Goal: Find specific page/section: Find specific page/section

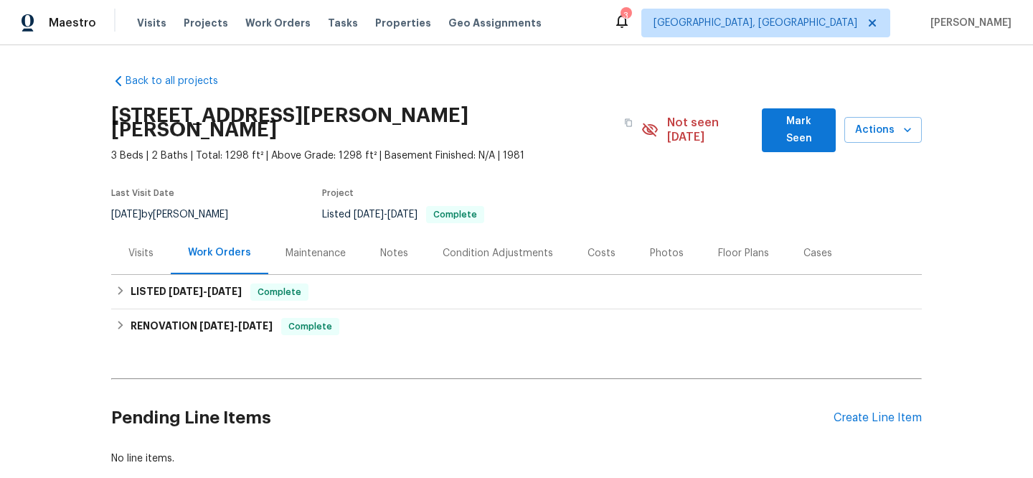
click at [88, 167] on div "Back to all projects [STREET_ADDRESS][PERSON_NAME][PERSON_NAME] 3 Beds | 2 Bath…" at bounding box center [516, 261] width 1033 height 433
click at [375, 17] on span "Properties" at bounding box center [403, 23] width 56 height 14
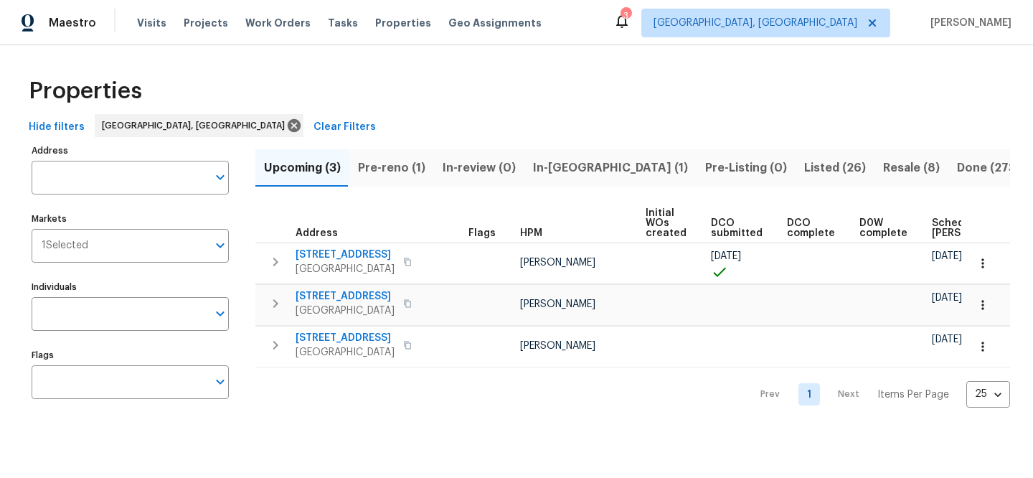
click at [308, 122] on button "Clear Filters" at bounding box center [345, 127] width 74 height 27
